Goal: Information Seeking & Learning: Find specific fact

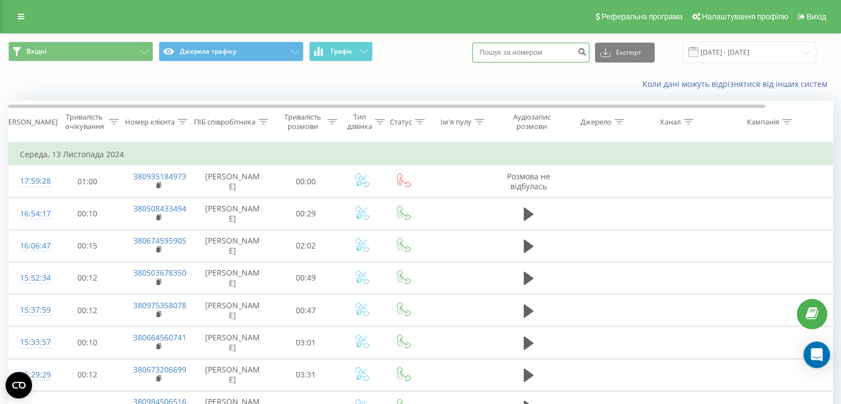
click at [535, 55] on input at bounding box center [530, 53] width 117 height 20
paste input "380502151619"
type input "380502151619"
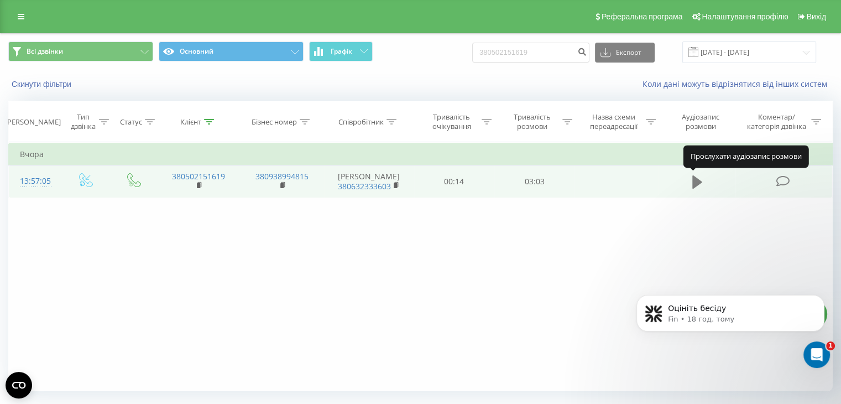
click at [699, 182] on icon at bounding box center [697, 181] width 10 height 13
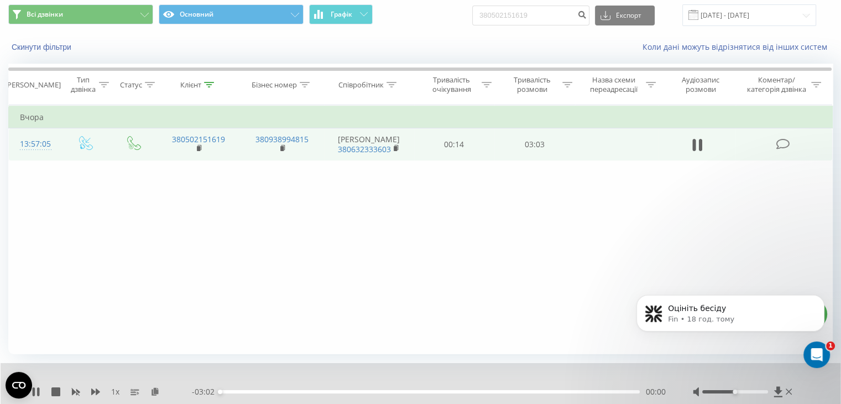
scroll to position [71, 0]
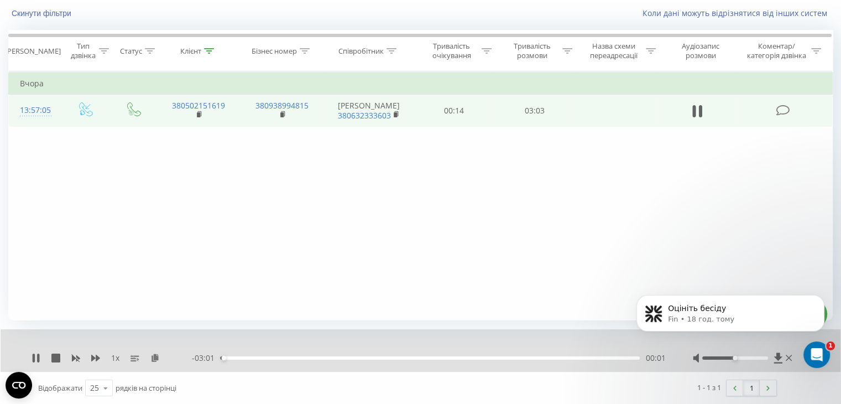
click at [740, 358] on body "Оцініть бесіду Fin • 18 год. тому" at bounding box center [730, 322] width 212 height 93
click at [738, 355] on body "Оцініть бесіду Fin • 18 год. тому" at bounding box center [730, 322] width 212 height 93
click at [737, 357] on body "Оцініть бесіду Fin • 18 год. тому" at bounding box center [730, 322] width 212 height 93
click at [737, 359] on body "Оцініть бесіду Fin • 18 год. тому" at bounding box center [730, 322] width 212 height 93
click at [38, 357] on icon at bounding box center [38, 357] width 2 height 9
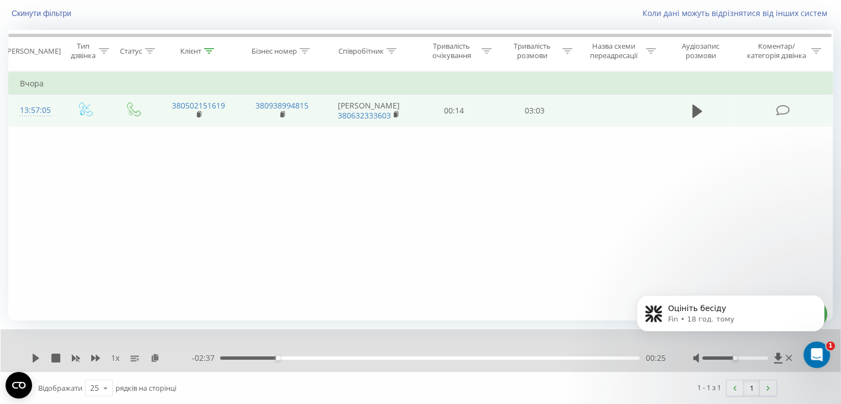
scroll to position [0, 0]
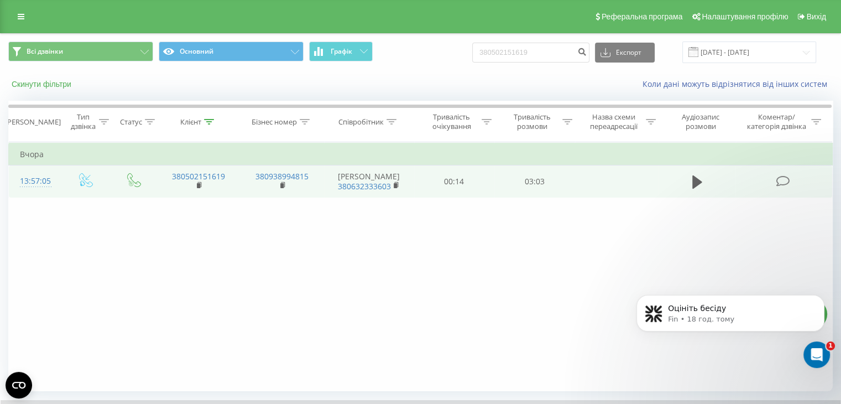
click at [66, 87] on button "Скинути фільтри" at bounding box center [42, 84] width 69 height 10
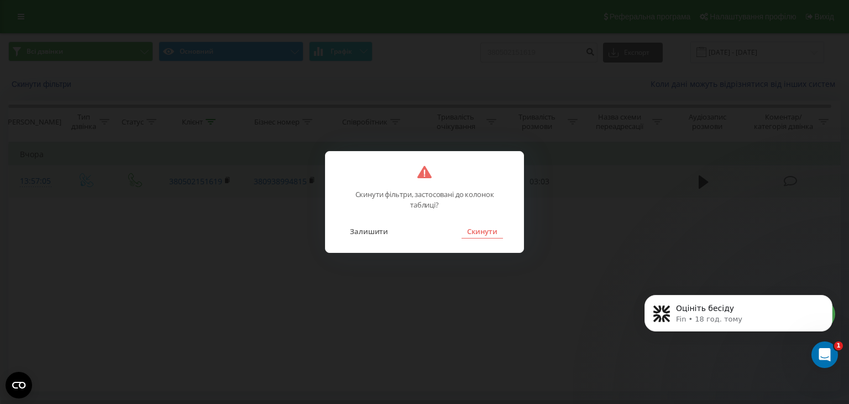
click at [467, 228] on button "Скинути" at bounding box center [482, 231] width 41 height 14
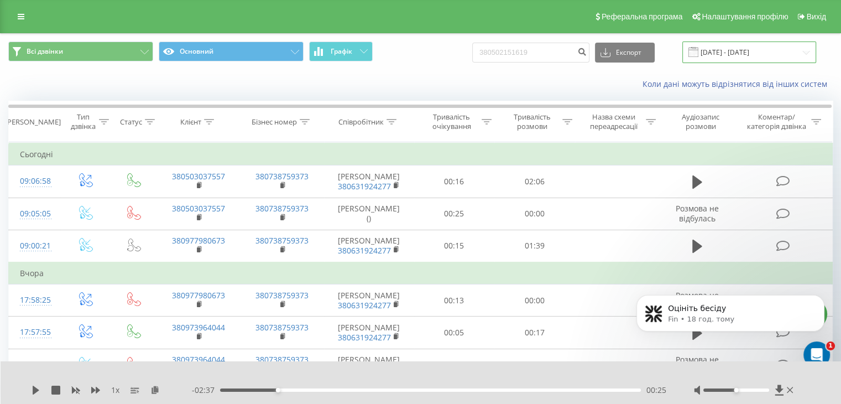
click at [753, 55] on input "[DATE] - [DATE]" at bounding box center [749, 52] width 134 height 22
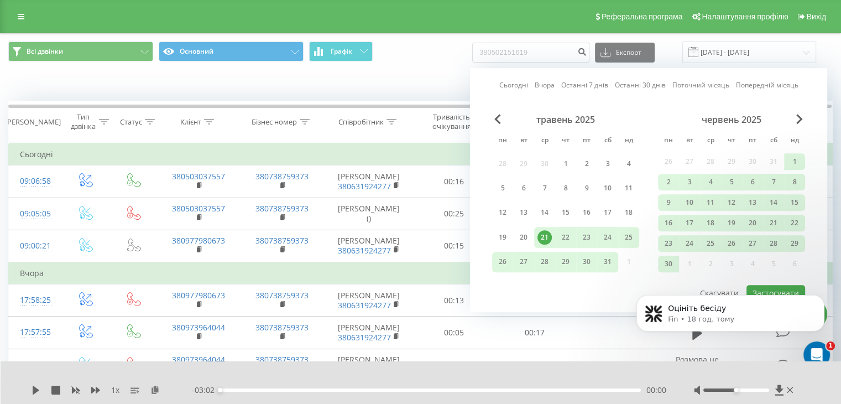
click at [553, 87] on link "Вчора" at bounding box center [545, 85] width 20 height 11
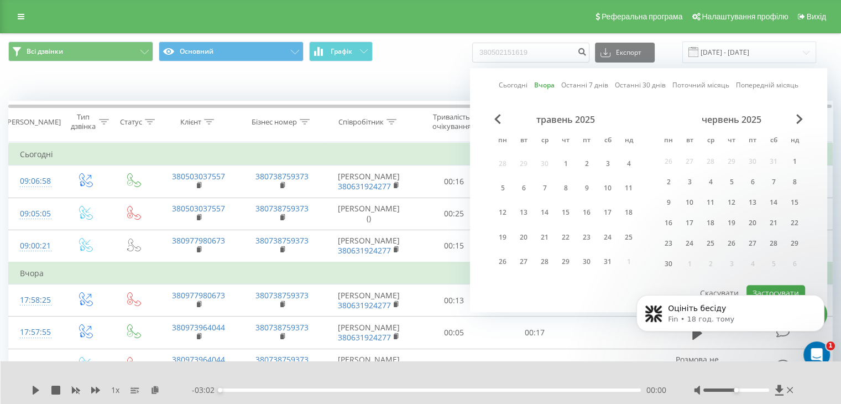
click at [771, 289] on body "Оцініть бесіду Fin • 18 год. тому" at bounding box center [730, 322] width 212 height 93
click at [820, 297] on icon "Dismiss notification" at bounding box center [821, 298] width 4 height 4
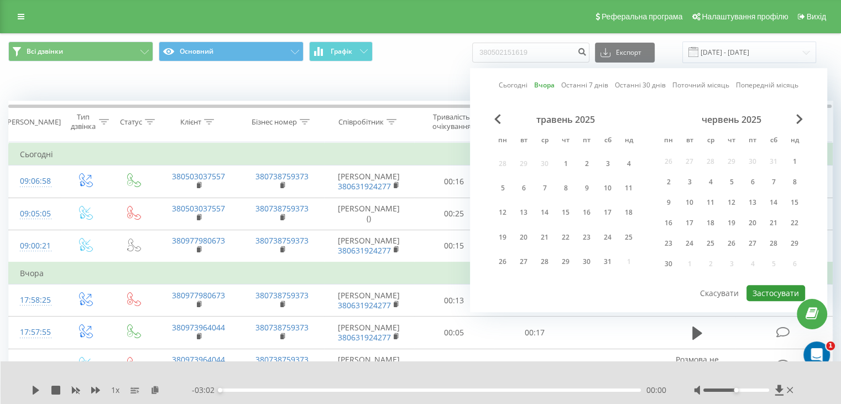
click at [792, 292] on button "Застосувати" at bounding box center [775, 293] width 59 height 16
type input "[DATE] - [DATE]"
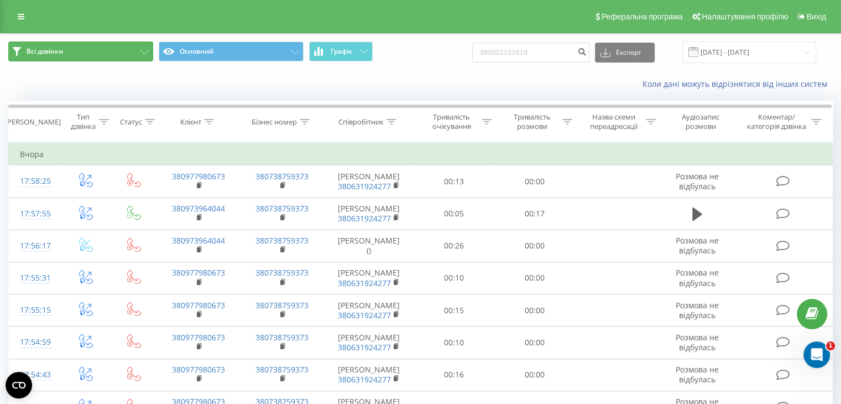
click at [139, 55] on button "Всі дзвінки" at bounding box center [80, 51] width 145 height 20
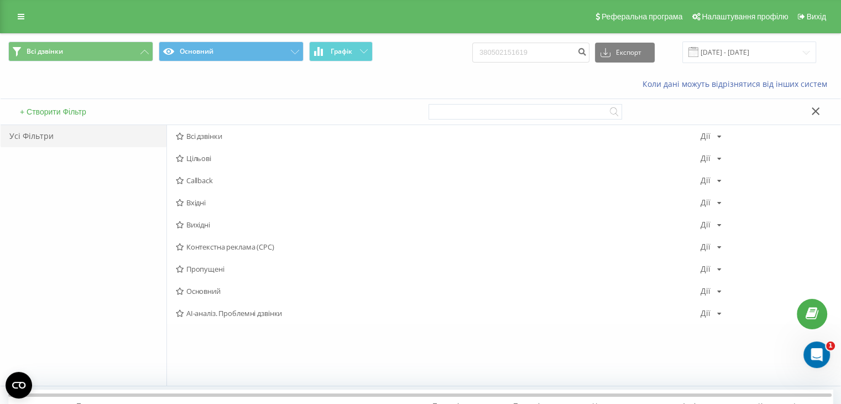
click at [229, 243] on span "Контекстна реклама (CPC)" at bounding box center [438, 247] width 525 height 8
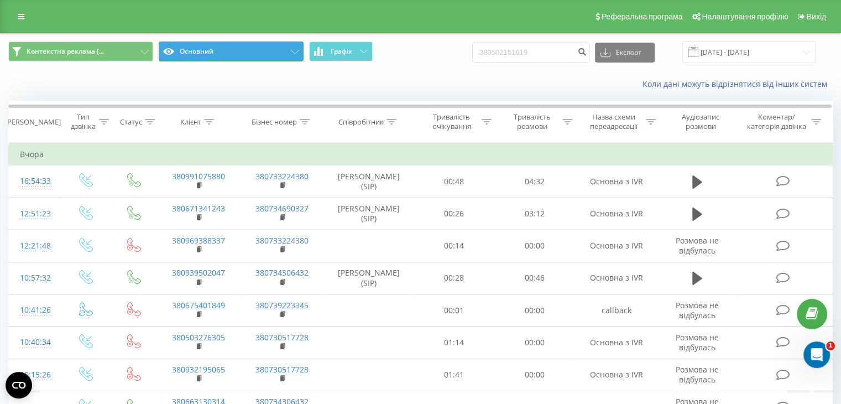
click at [229, 58] on button "Основний" at bounding box center [231, 51] width 145 height 20
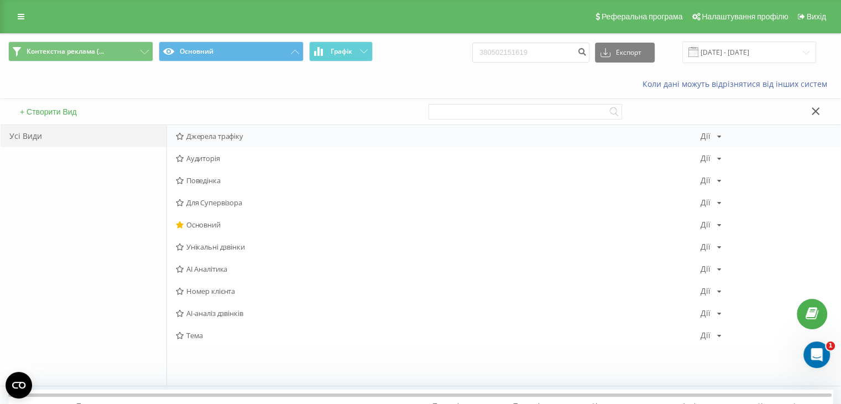
click at [234, 135] on span "Джерела трафіку" at bounding box center [438, 136] width 525 height 8
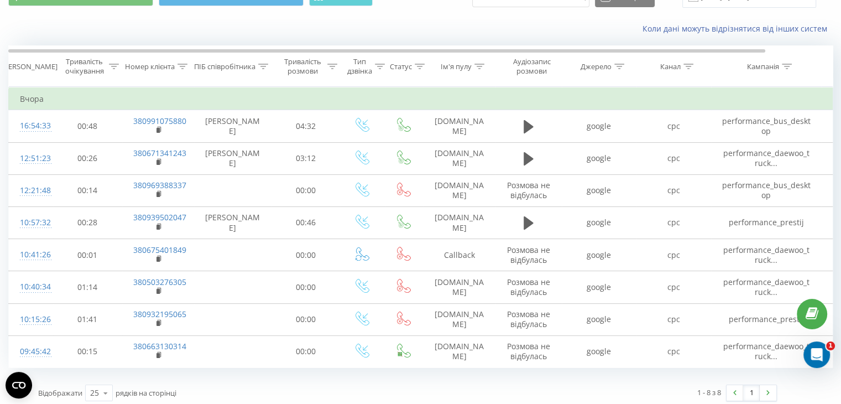
scroll to position [59, 0]
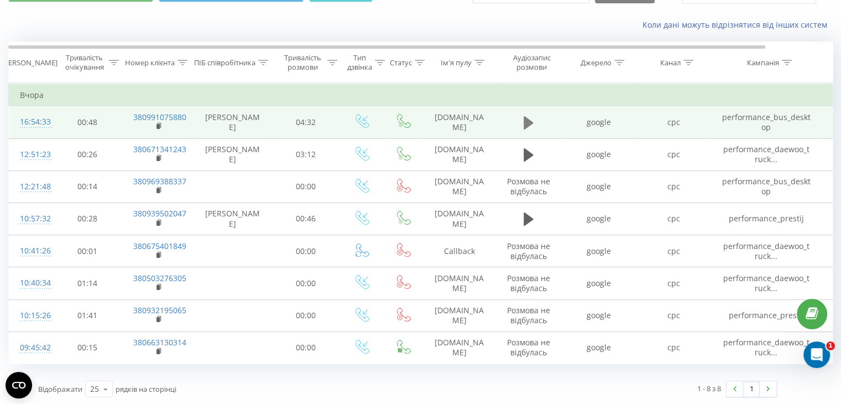
click at [529, 122] on icon at bounding box center [529, 122] width 10 height 13
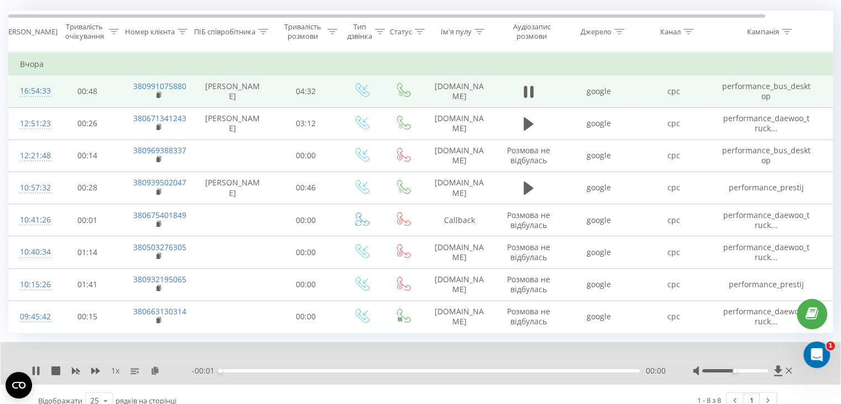
scroll to position [102, 0]
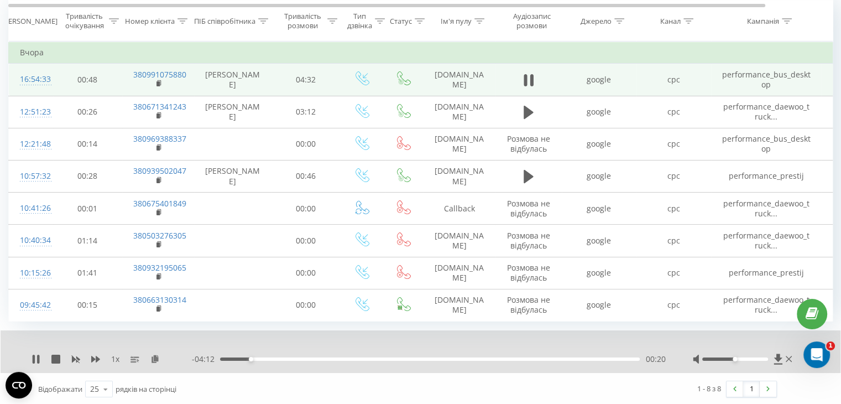
click at [36, 361] on div "1 x" at bounding box center [112, 358] width 160 height 11
click at [33, 357] on icon at bounding box center [34, 358] width 2 height 9
click at [223, 357] on div "00:20" at bounding box center [430, 358] width 420 height 3
click at [530, 74] on icon at bounding box center [529, 79] width 10 height 15
click at [740, 357] on div at bounding box center [735, 358] width 66 height 3
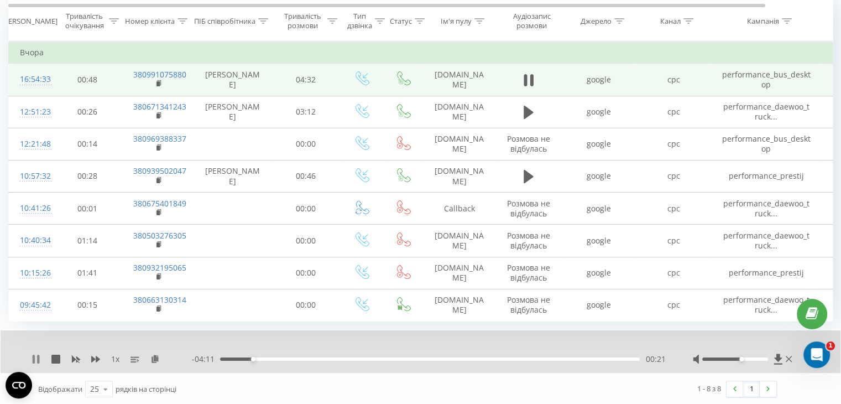
click at [34, 359] on icon at bounding box center [34, 358] width 2 height 9
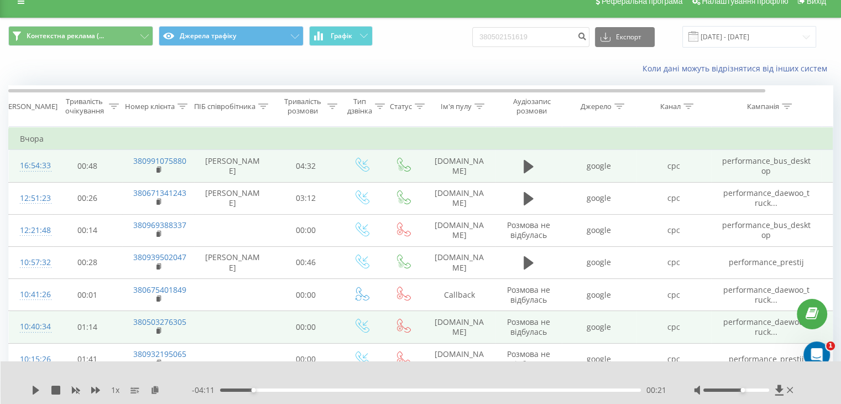
scroll to position [0, 0]
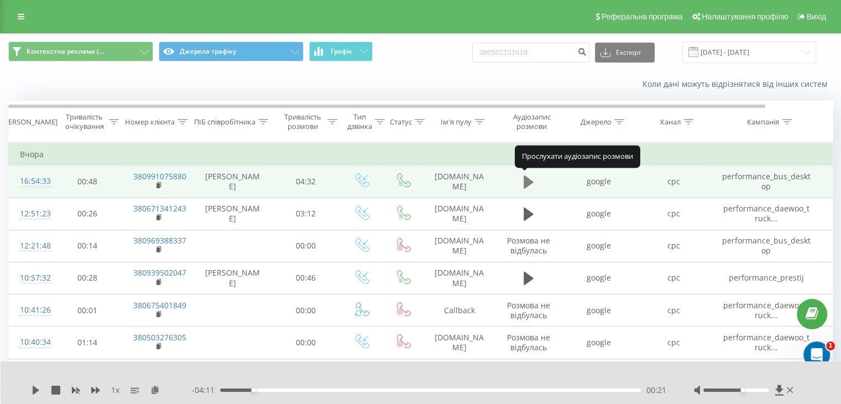
click at [528, 182] on icon at bounding box center [529, 181] width 10 height 13
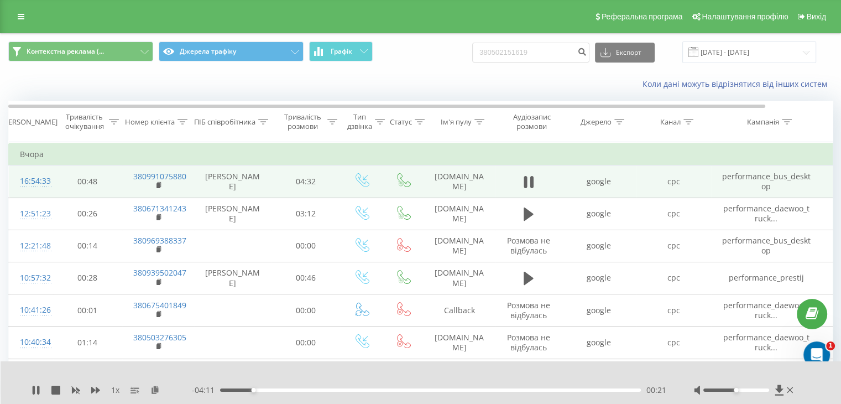
click at [736, 390] on div at bounding box center [736, 389] width 66 height 3
click at [100, 391] on icon at bounding box center [95, 389] width 9 height 9
click at [742, 389] on div at bounding box center [736, 389] width 66 height 3
click at [747, 390] on div at bounding box center [736, 389] width 66 height 3
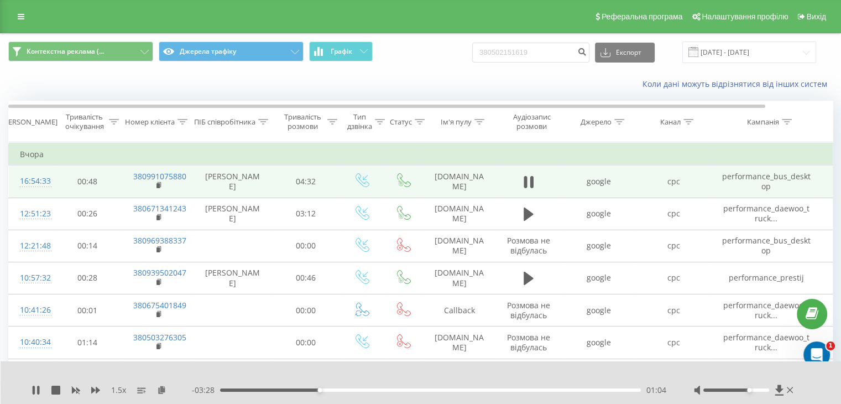
click at [754, 389] on div at bounding box center [736, 389] width 66 height 3
click at [35, 388] on icon at bounding box center [36, 389] width 9 height 9
drag, startPoint x: 554, startPoint y: 53, endPoint x: 467, endPoint y: 53, distance: 87.4
click at [467, 53] on div "Контекстна реклама (... Джерела трафіку Графік 380502151619 Експорт .csv .xls .…" at bounding box center [420, 52] width 824 height 22
paste input "380636972841"
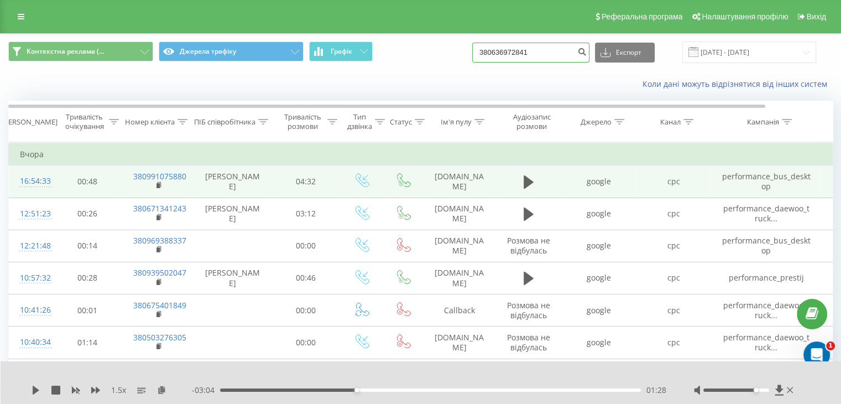
type input "380636972841"
